Goal: Transaction & Acquisition: Purchase product/service

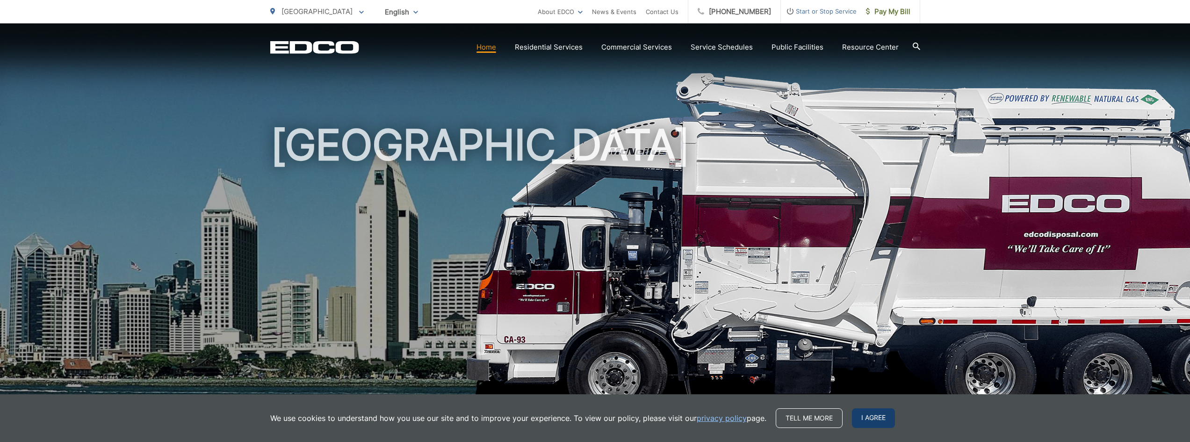
click at [878, 420] on span "I agree" at bounding box center [873, 418] width 43 height 20
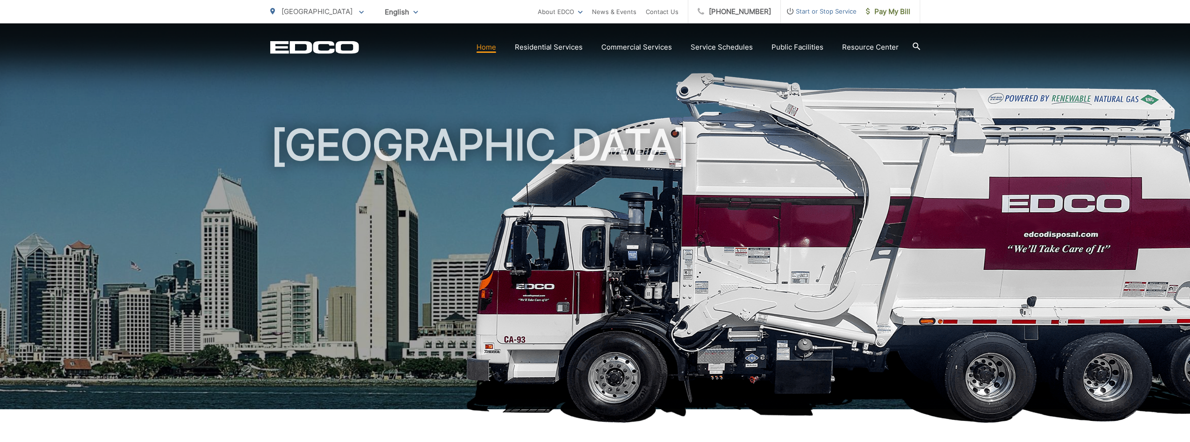
click at [485, 47] on link "Home" at bounding box center [487, 47] width 20 height 11
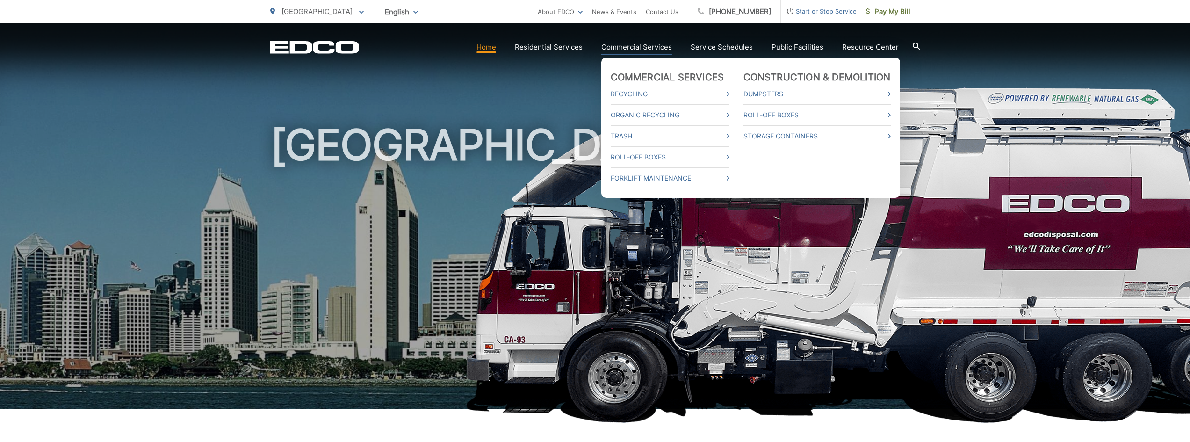
click at [645, 45] on link "Commercial Services" at bounding box center [637, 47] width 71 height 11
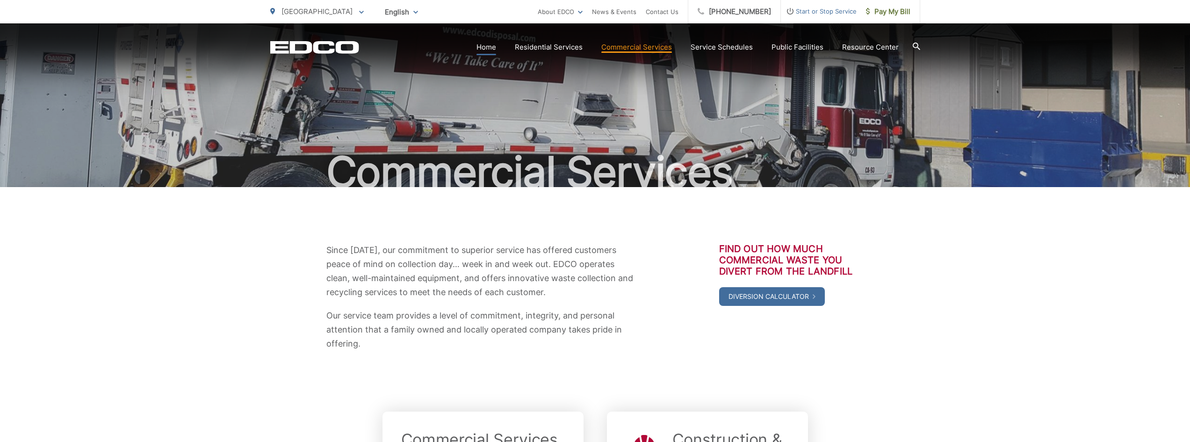
click at [487, 47] on link "Home" at bounding box center [487, 47] width 20 height 11
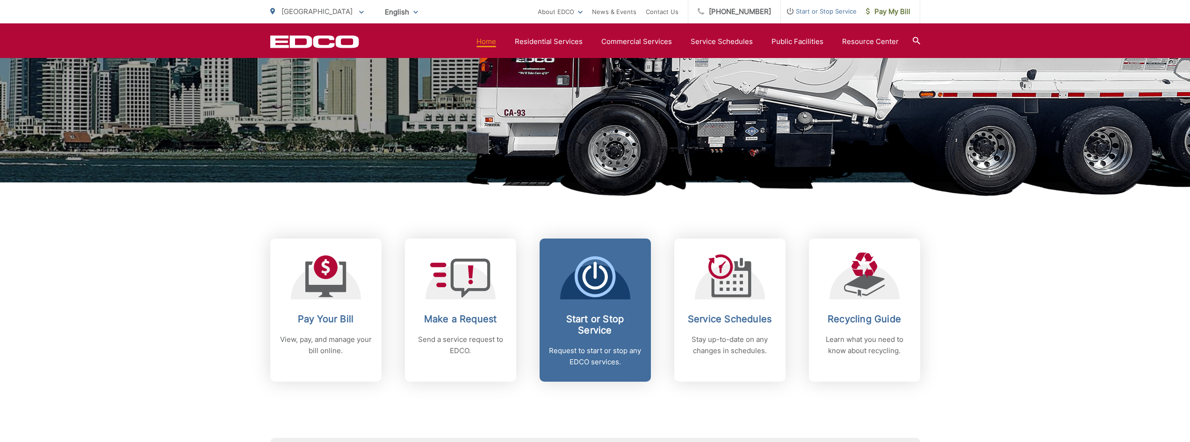
scroll to position [234, 0]
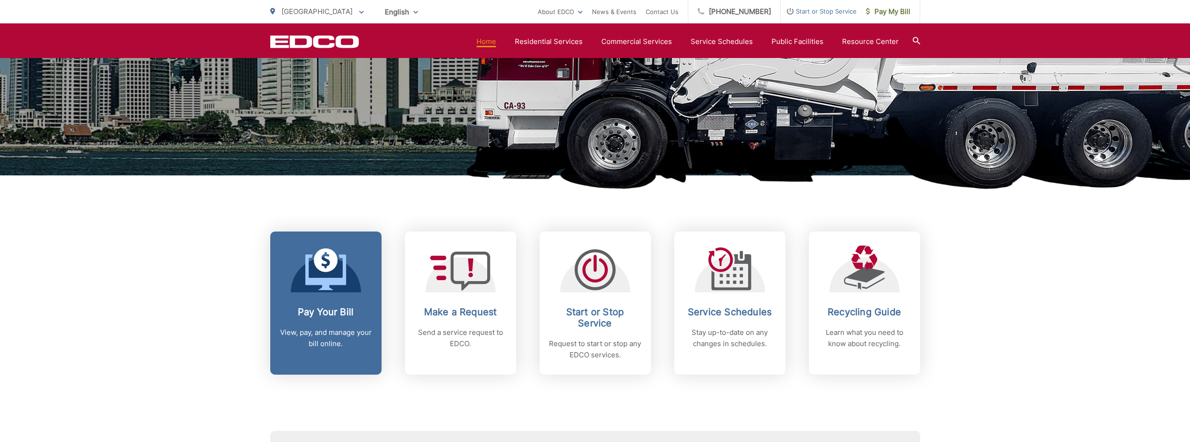
click at [342, 313] on h2 "Pay Your Bill" at bounding box center [326, 311] width 93 height 11
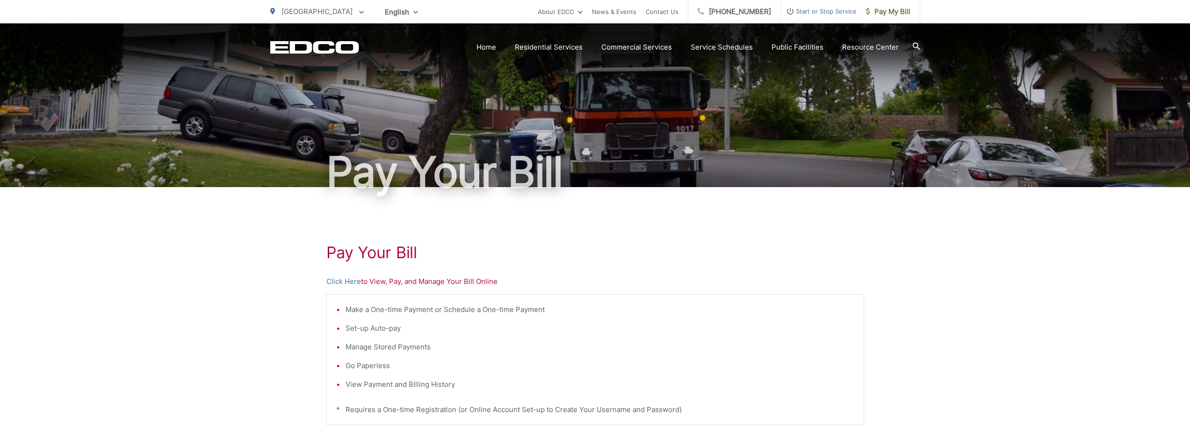
scroll to position [47, 0]
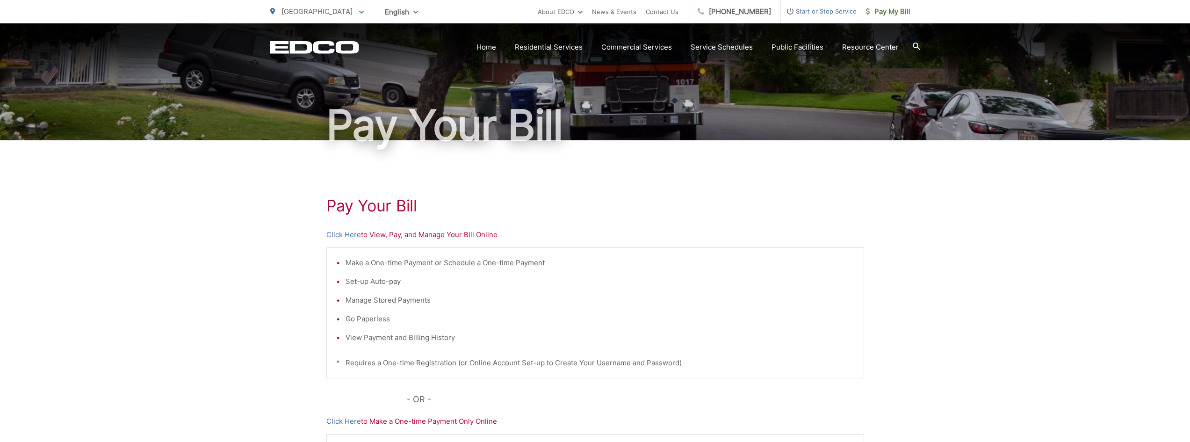
click at [394, 236] on p "Click Here to View, Pay, and Manage Your Bill Online" at bounding box center [596, 234] width 538 height 11
click at [347, 235] on link "Click Here" at bounding box center [344, 234] width 35 height 11
